Goal: Task Accomplishment & Management: Complete application form

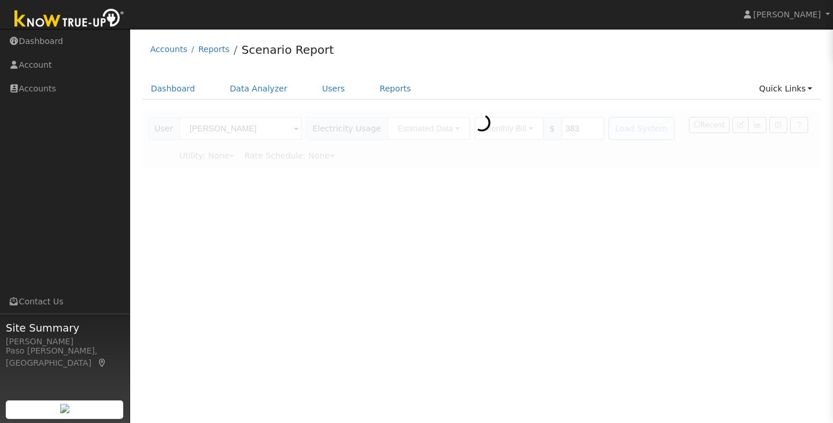
type input "Pacific Gas & Electric"
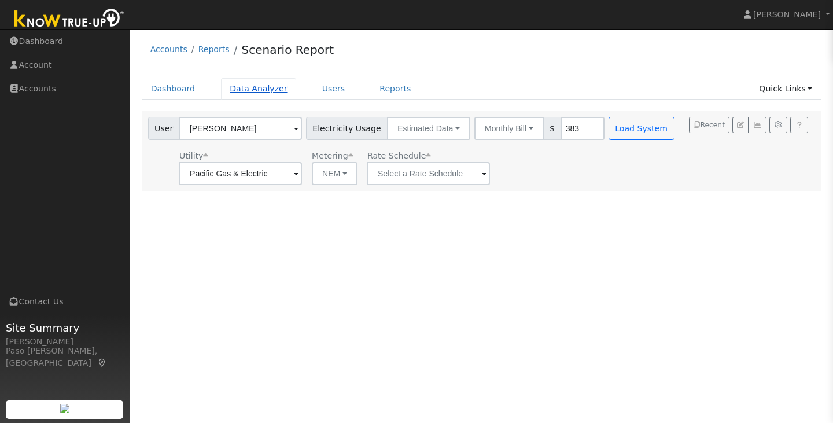
click at [260, 92] on link "Data Analyzer" at bounding box center [258, 88] width 75 height 21
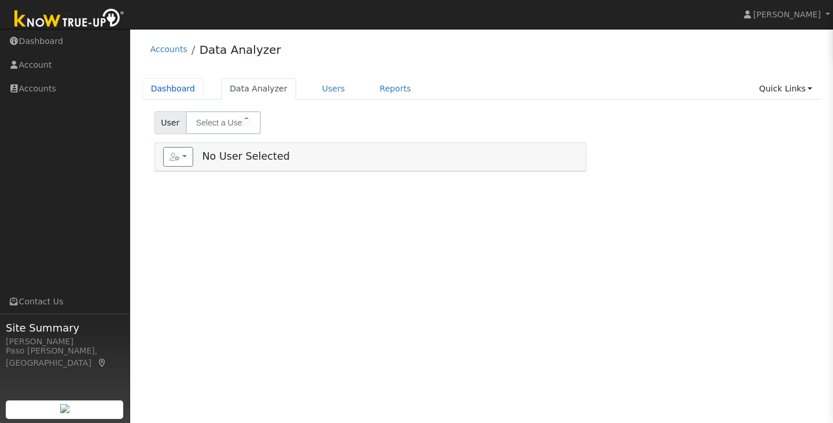
type input "Charlotte Reddish"
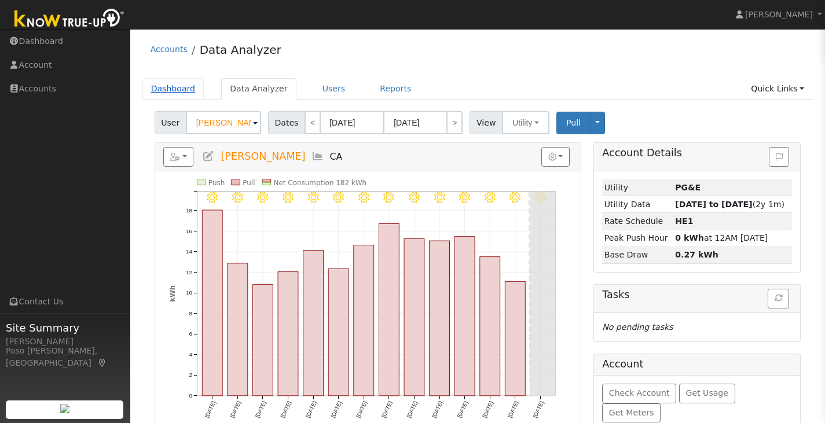
click at [167, 89] on link "Dashboard" at bounding box center [173, 88] width 62 height 21
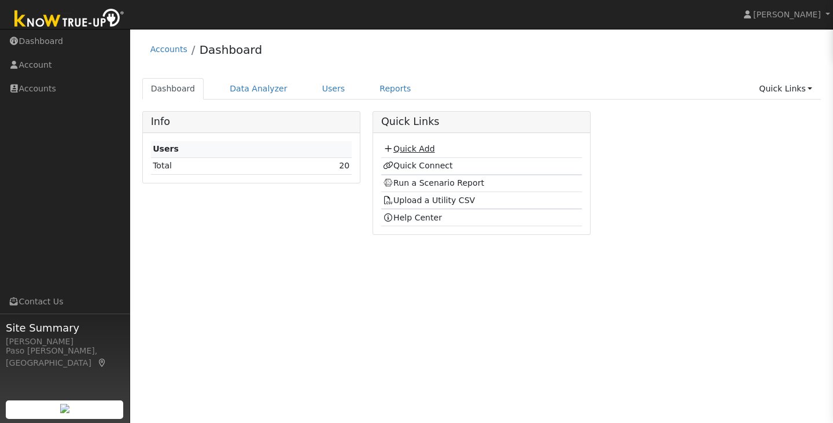
click at [405, 149] on link "Quick Add" at bounding box center [409, 148] width 52 height 9
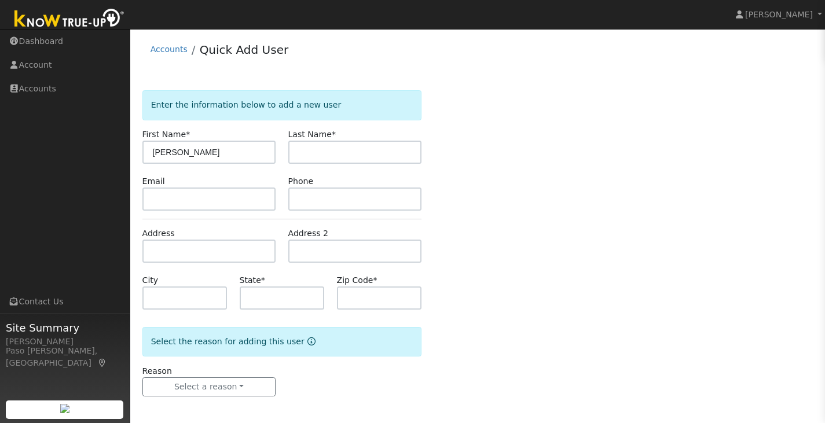
type input "[PERSON_NAME]"
click at [253, 288] on input "text" at bounding box center [282, 298] width 85 height 23
type input "CA"
click at [387, 293] on input "text" at bounding box center [379, 298] width 85 height 23
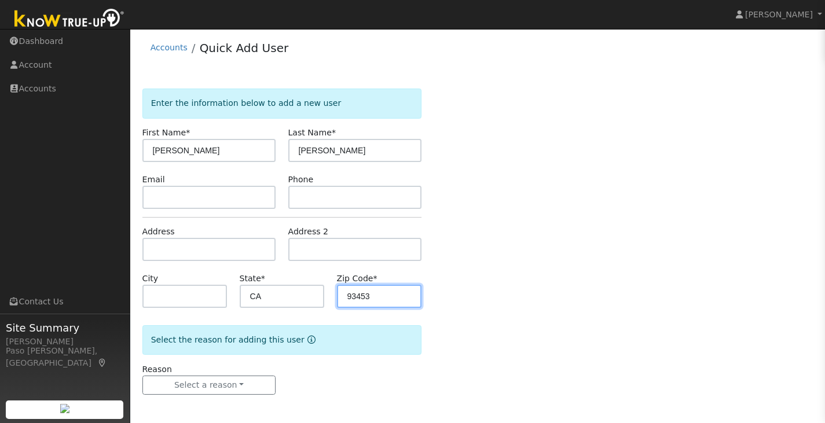
scroll to position [2, 0]
type input "93453"
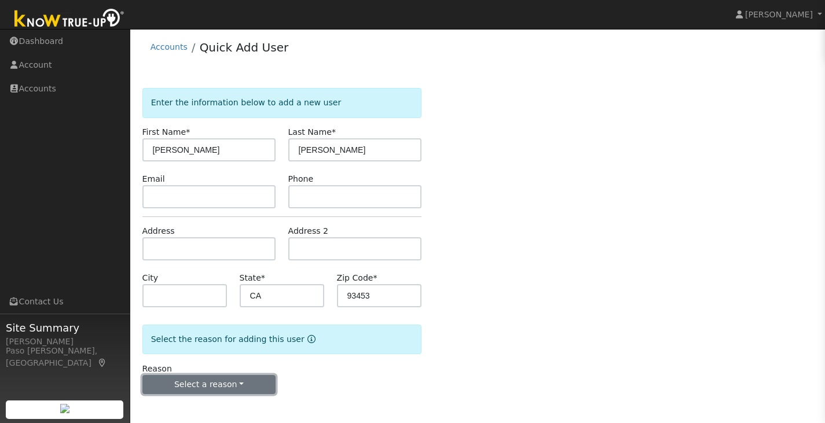
click at [193, 391] on button "Select a reason" at bounding box center [209, 385] width 134 height 20
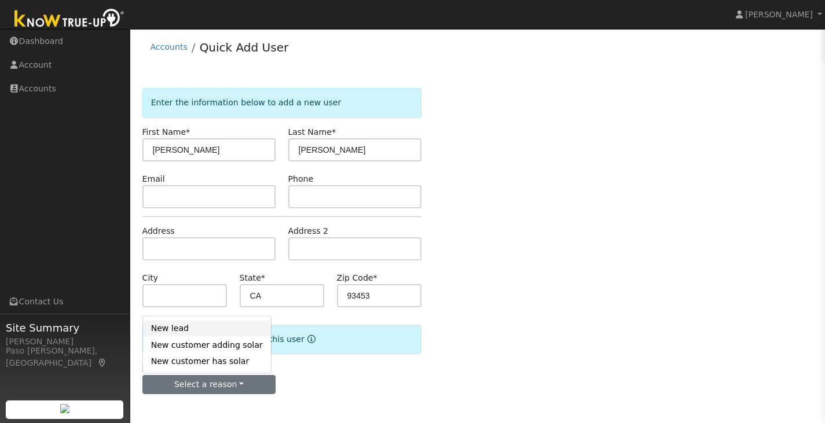
click at [172, 332] on link "New lead" at bounding box center [207, 328] width 128 height 16
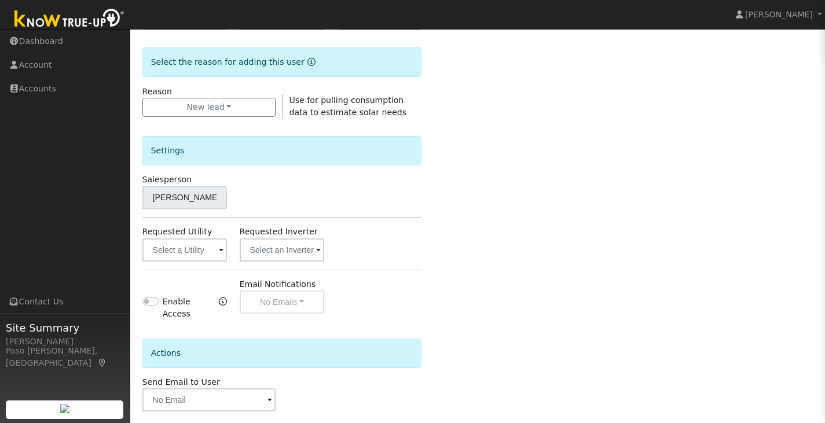
scroll to position [326, 0]
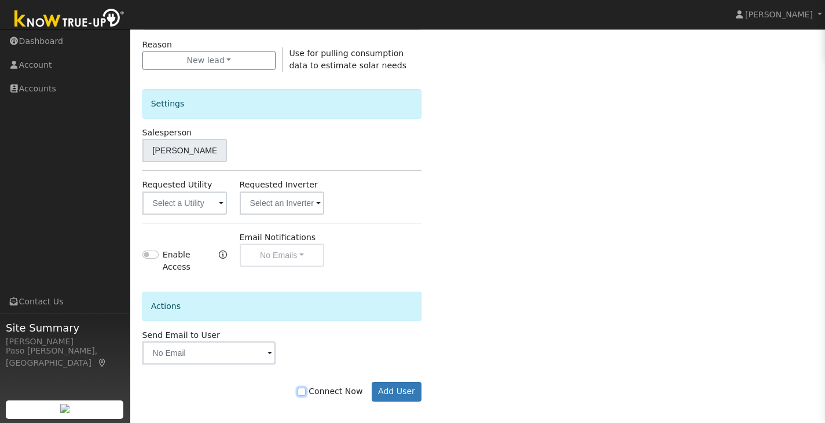
click at [306, 388] on input "Connect Now" at bounding box center [301, 392] width 8 height 8
checkbox input "true"
click at [193, 197] on input "text" at bounding box center [184, 203] width 85 height 23
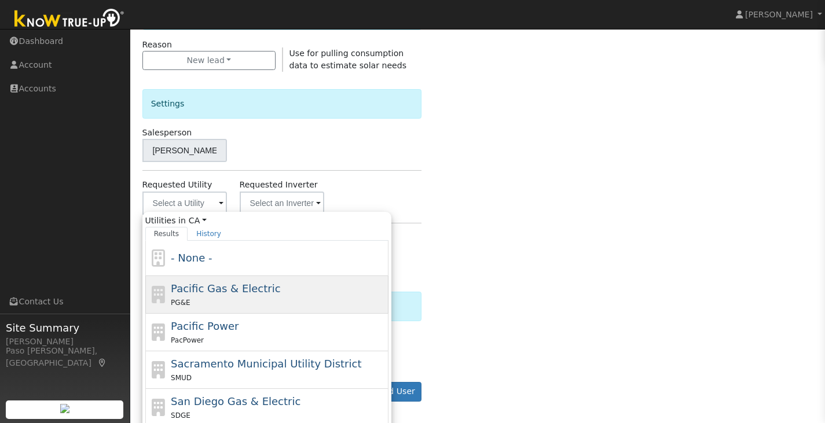
click at [197, 284] on span "Pacific Gas & Electric" at bounding box center [225, 288] width 109 height 12
type input "Pacific Gas & Electric"
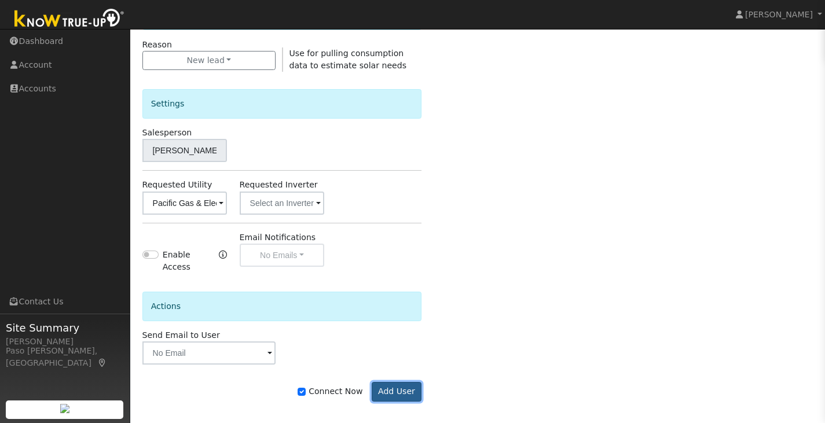
click at [387, 387] on button "Add User" at bounding box center [397, 392] width 50 height 20
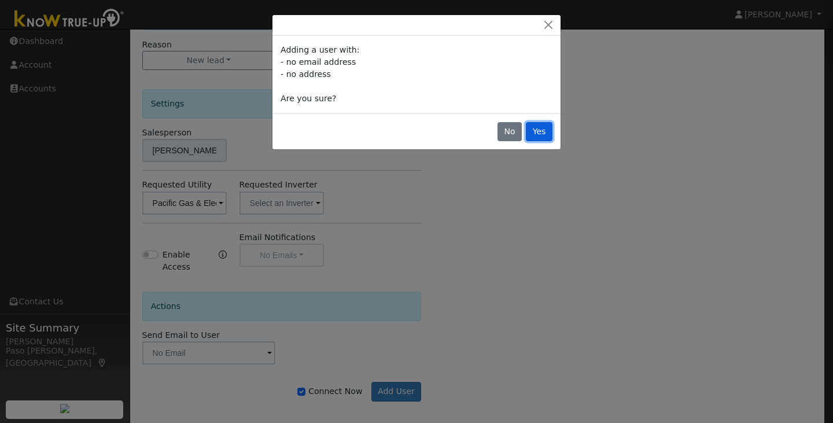
click at [530, 131] on button "Yes" at bounding box center [539, 132] width 27 height 20
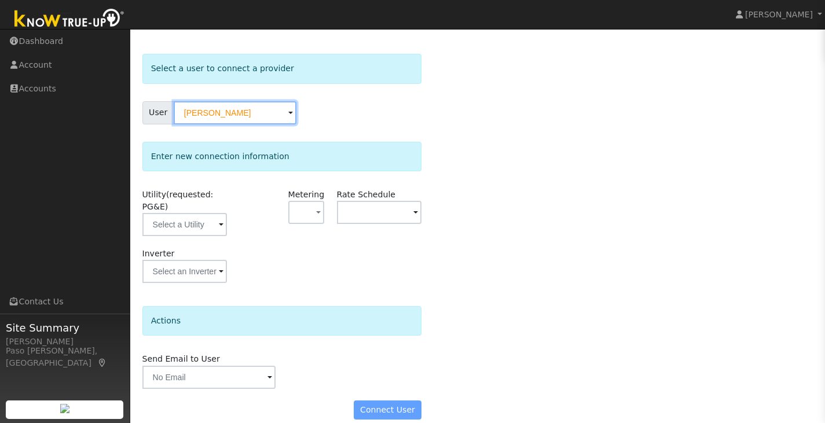
scroll to position [50, 0]
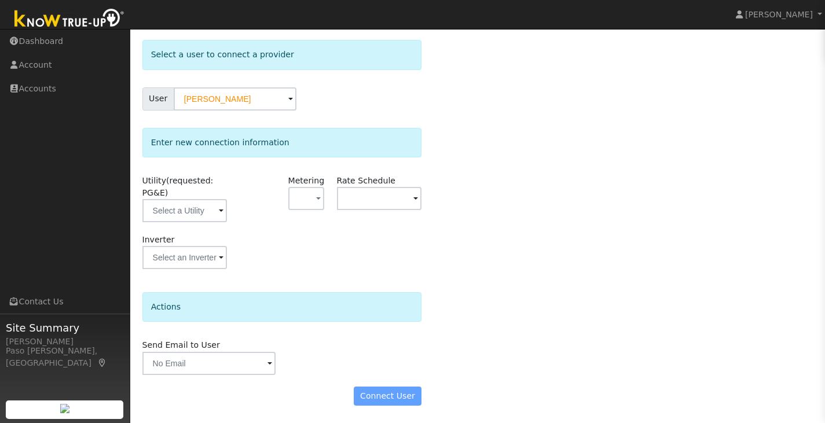
click at [389, 398] on div "Connect User" at bounding box center [282, 397] width 292 height 20
click at [182, 205] on input "text" at bounding box center [184, 210] width 85 height 23
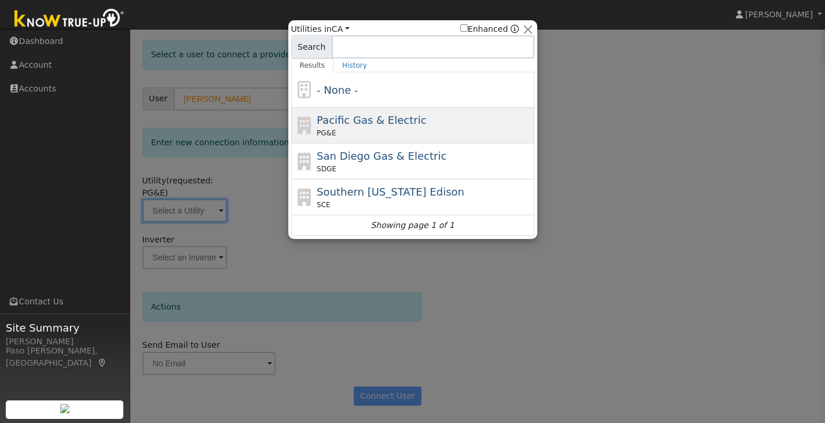
click at [369, 119] on span "Pacific Gas & Electric" at bounding box center [371, 120] width 109 height 12
type input "PG&E"
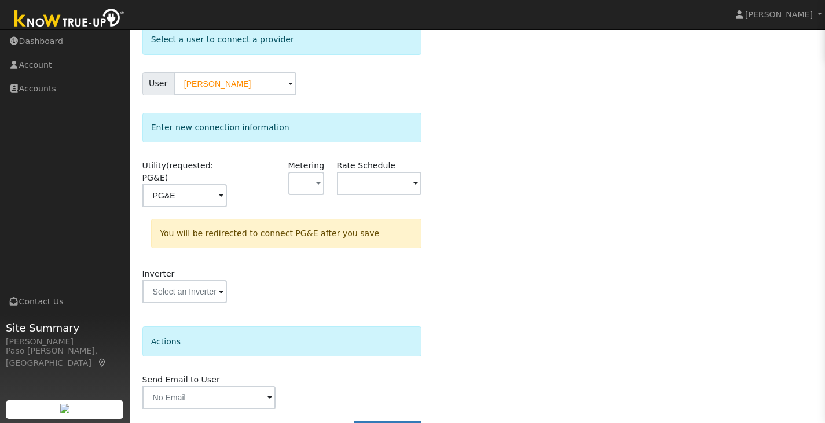
scroll to position [100, 0]
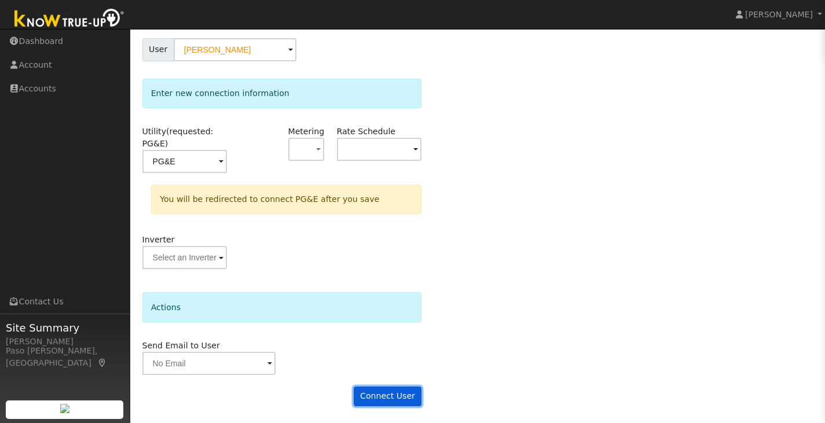
click at [388, 394] on button "Connect User" at bounding box center [388, 397] width 68 height 20
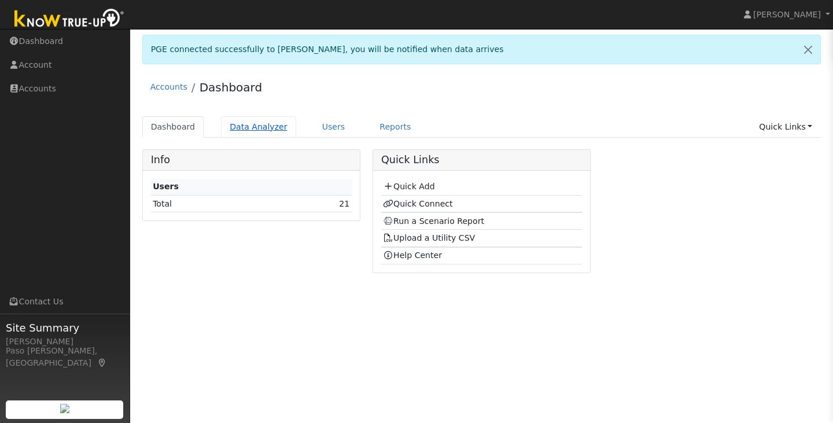
click at [265, 123] on link "Data Analyzer" at bounding box center [258, 126] width 75 height 21
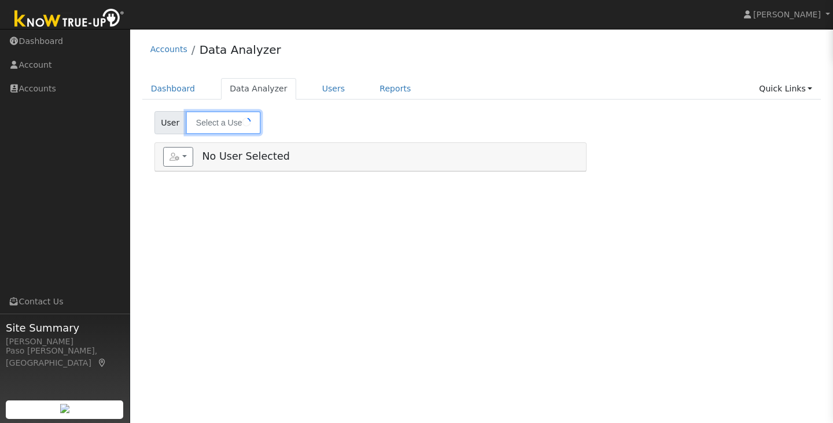
type input "[PERSON_NAME]"
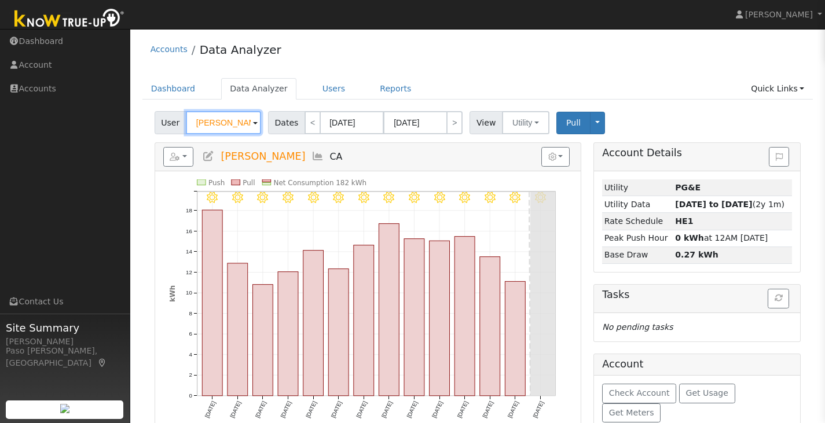
click at [244, 120] on input "[PERSON_NAME]" at bounding box center [223, 122] width 75 height 23
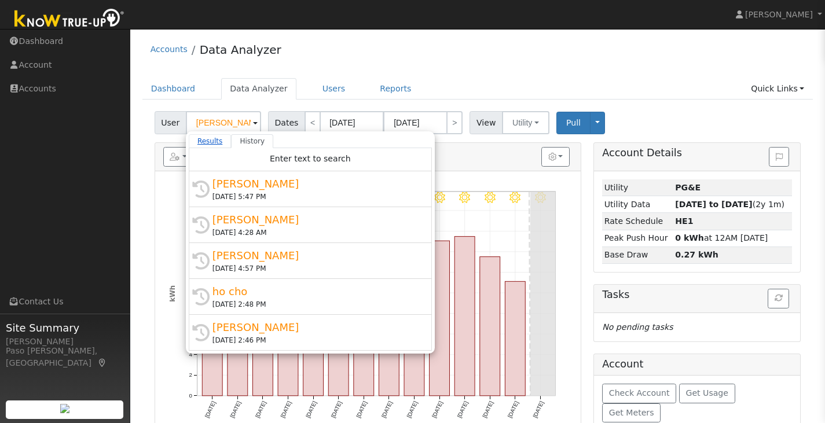
click at [212, 146] on link "Results" at bounding box center [210, 141] width 43 height 14
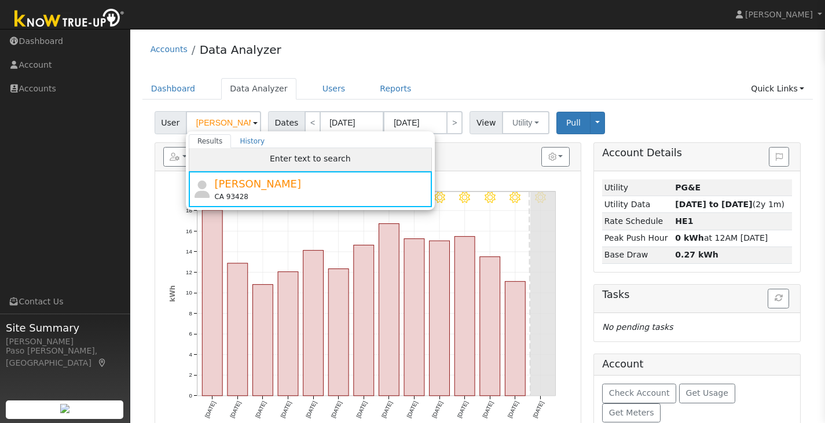
click at [252, 161] on div "Enter text to search" at bounding box center [310, 159] width 243 height 23
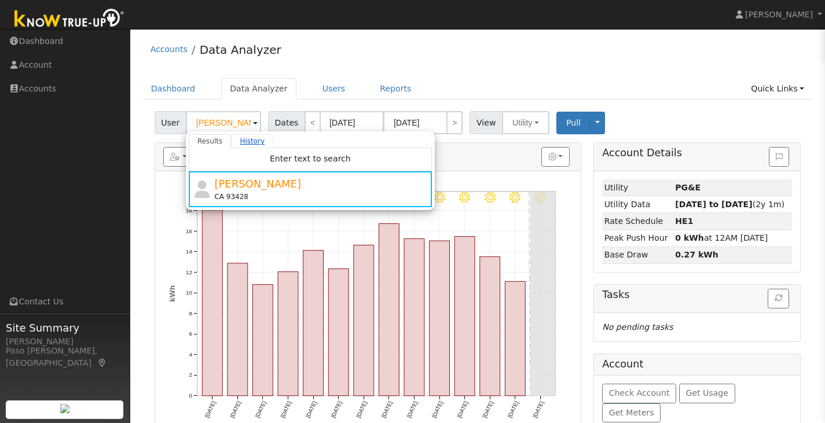
click at [240, 140] on link "History" at bounding box center [252, 141] width 42 height 14
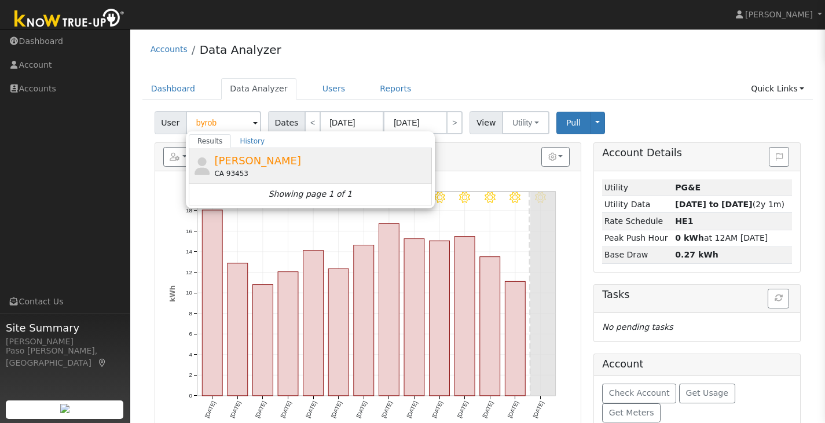
click at [260, 168] on div "[PERSON_NAME] CA 93453" at bounding box center [321, 166] width 215 height 26
type input "[PERSON_NAME]"
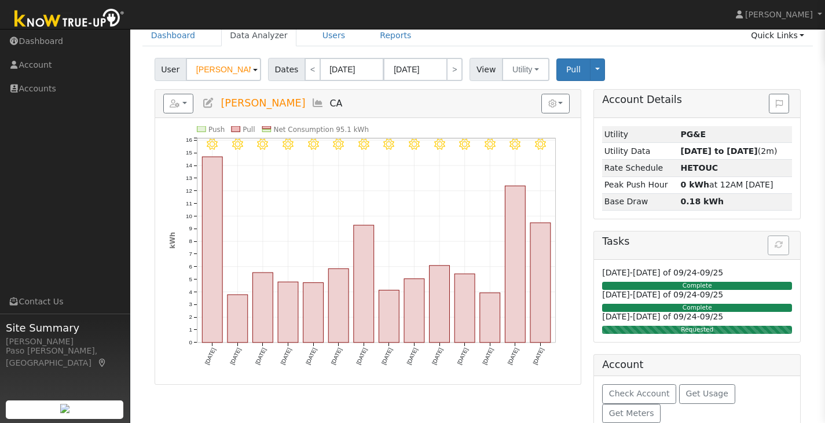
scroll to position [61, 0]
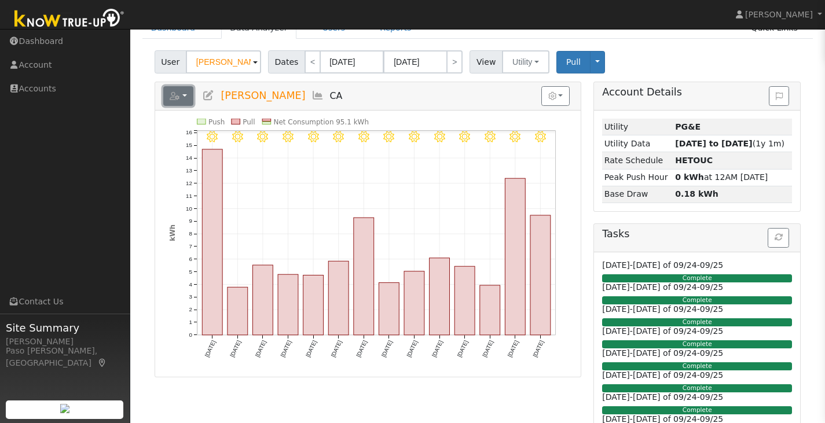
click at [184, 96] on button "button" at bounding box center [178, 96] width 31 height 20
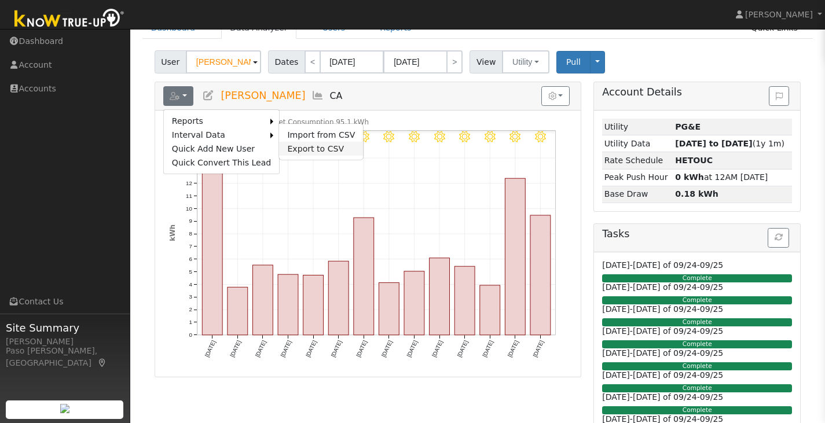
click at [313, 144] on link "Export to CSV" at bounding box center [321, 149] width 84 height 14
